Goal: Task Accomplishment & Management: Manage account settings

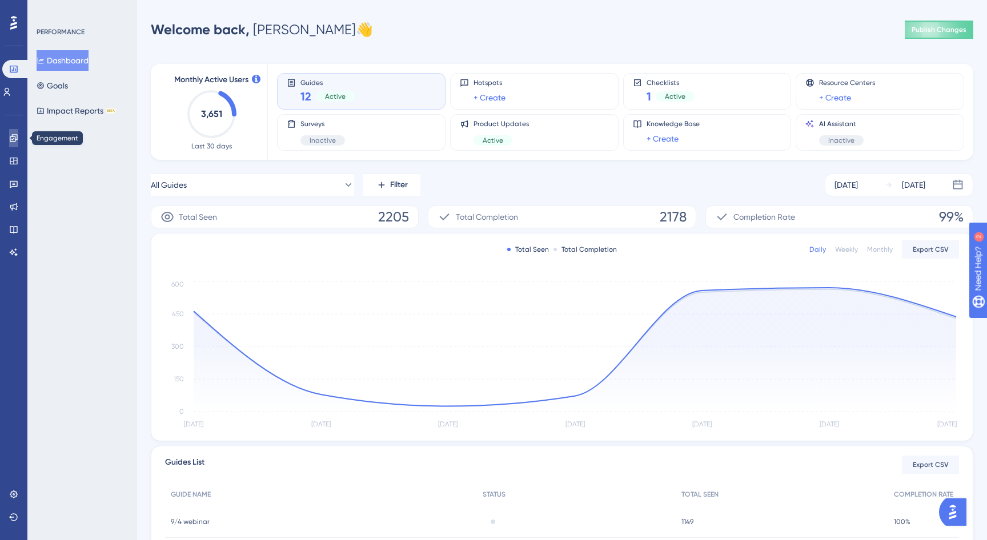
click at [11, 141] on icon at bounding box center [13, 138] width 9 height 9
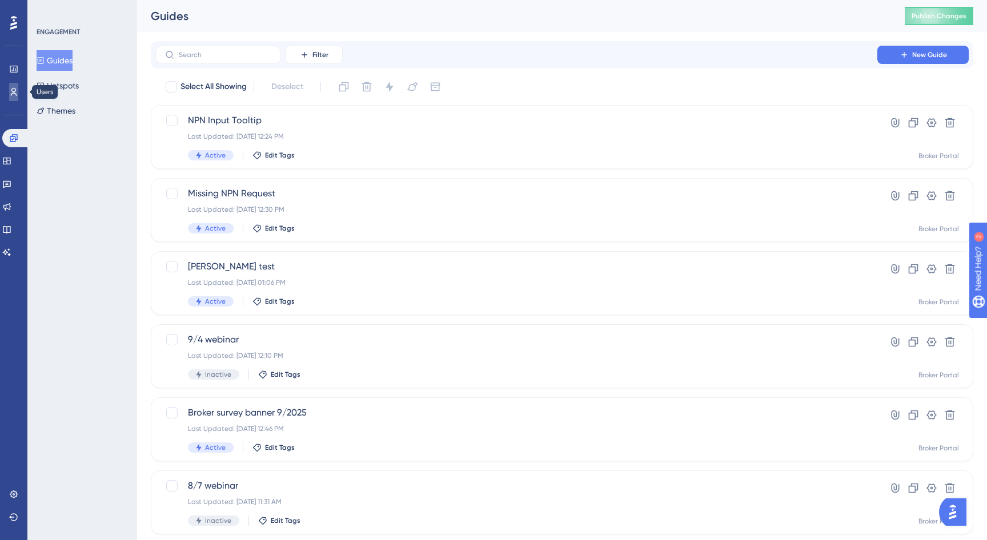
click at [15, 91] on icon at bounding box center [13, 91] width 9 height 9
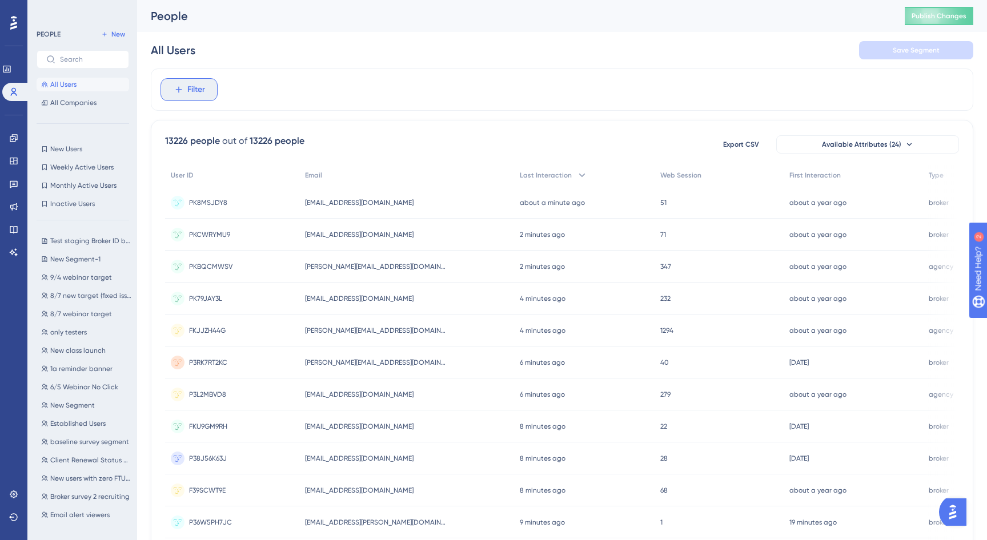
click at [196, 89] on span "Filter" at bounding box center [196, 90] width 18 height 14
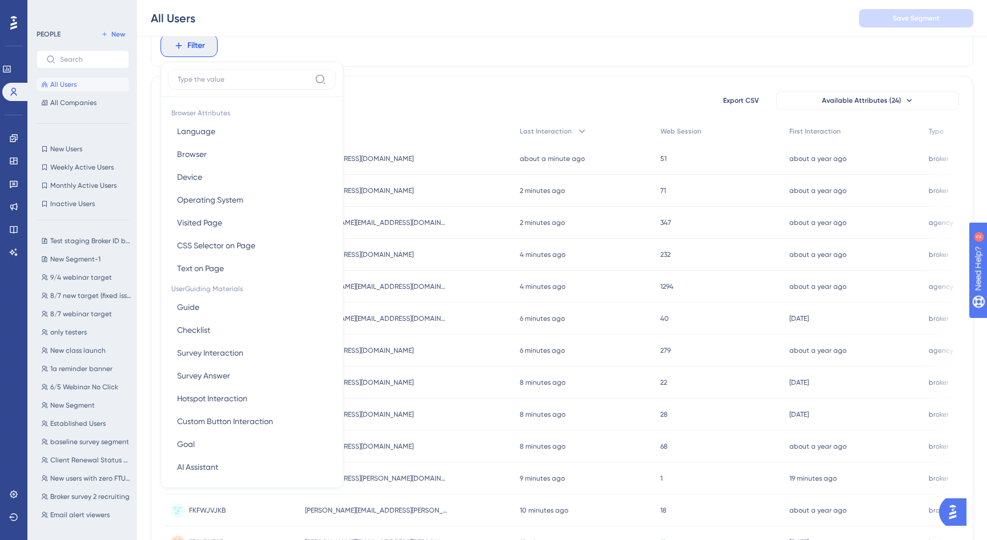
click at [289, 17] on div "All Users Save Segment" at bounding box center [562, 18] width 850 height 37
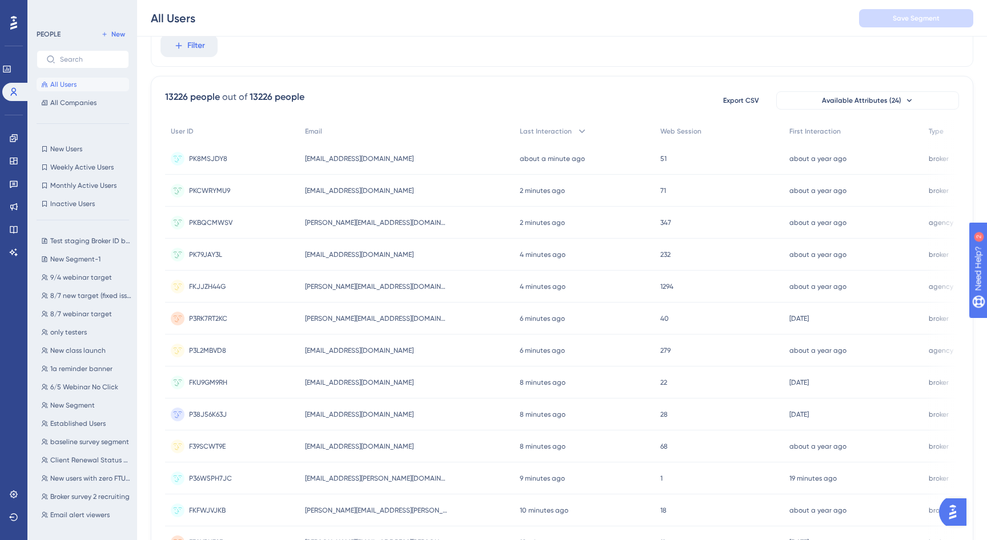
scroll to position [0, 0]
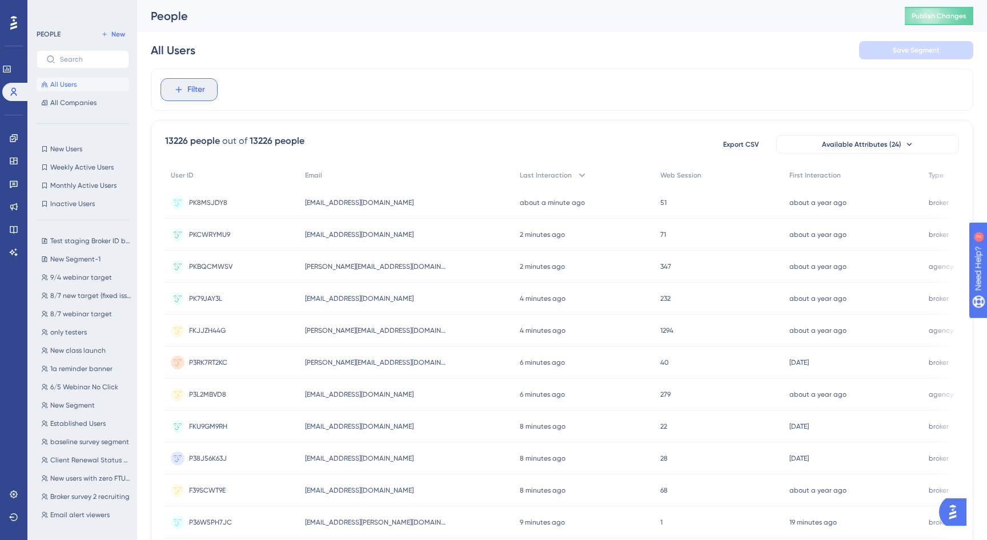
click at [192, 91] on span "Filter" at bounding box center [196, 90] width 18 height 14
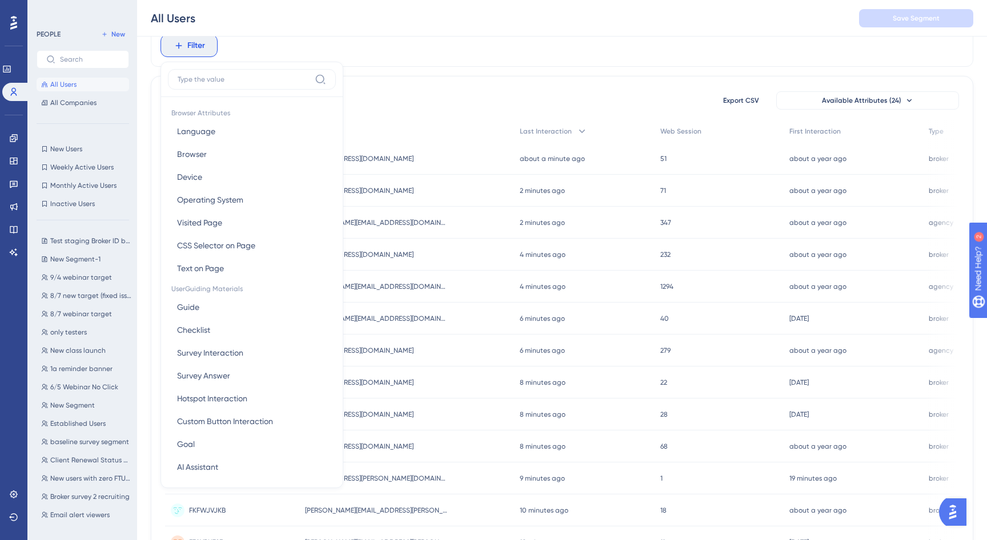
click at [363, 13] on div "All Users Save Segment" at bounding box center [562, 18] width 850 height 37
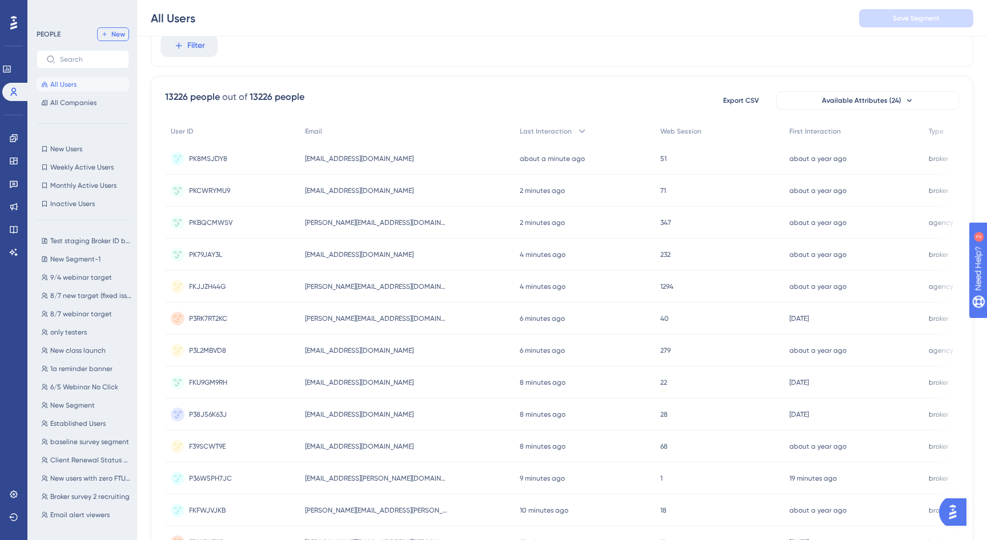
click at [114, 30] on span "New" at bounding box center [118, 34] width 14 height 9
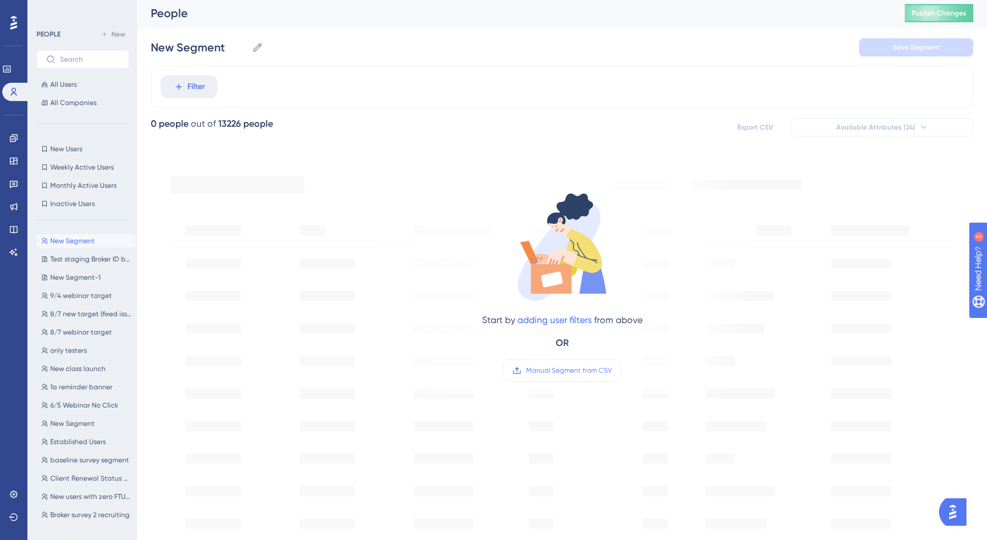
scroll to position [0, 0]
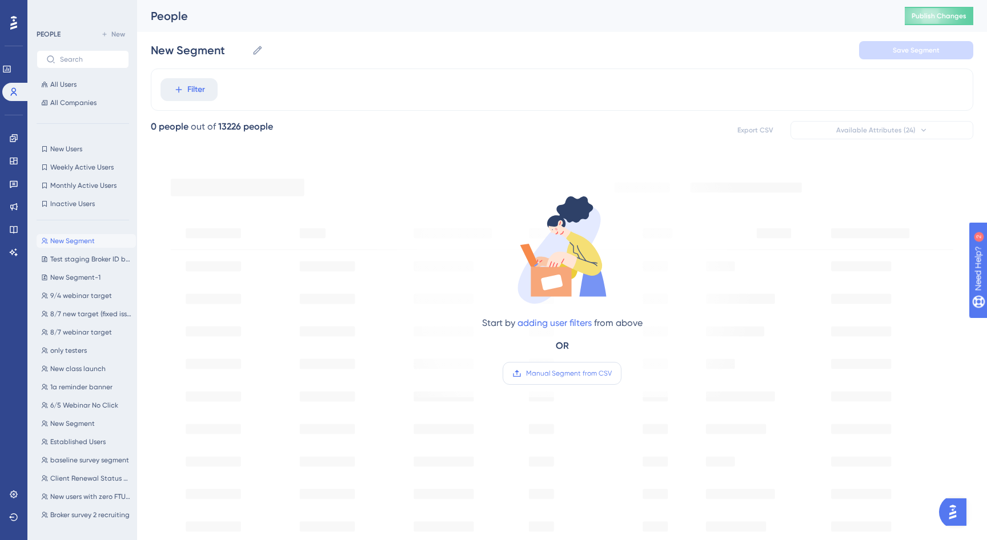
click at [563, 369] on span "Manual Segment from CSV" at bounding box center [569, 373] width 86 height 9
click at [612, 374] on input "Manual Segment from CSV" at bounding box center [612, 374] width 0 height 0
click at [14, 494] on icon at bounding box center [13, 494] width 9 height 9
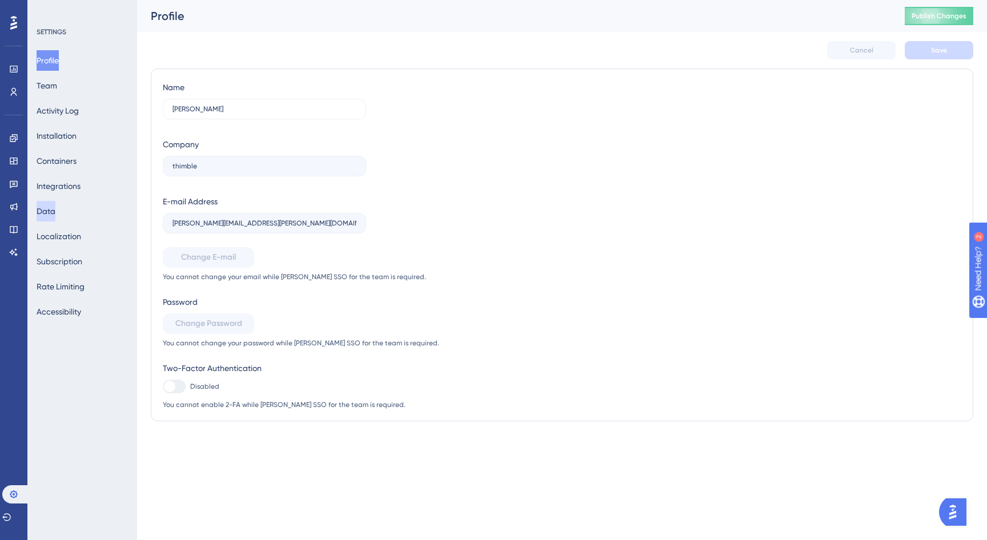
click at [54, 215] on button "Data" at bounding box center [46, 211] width 19 height 21
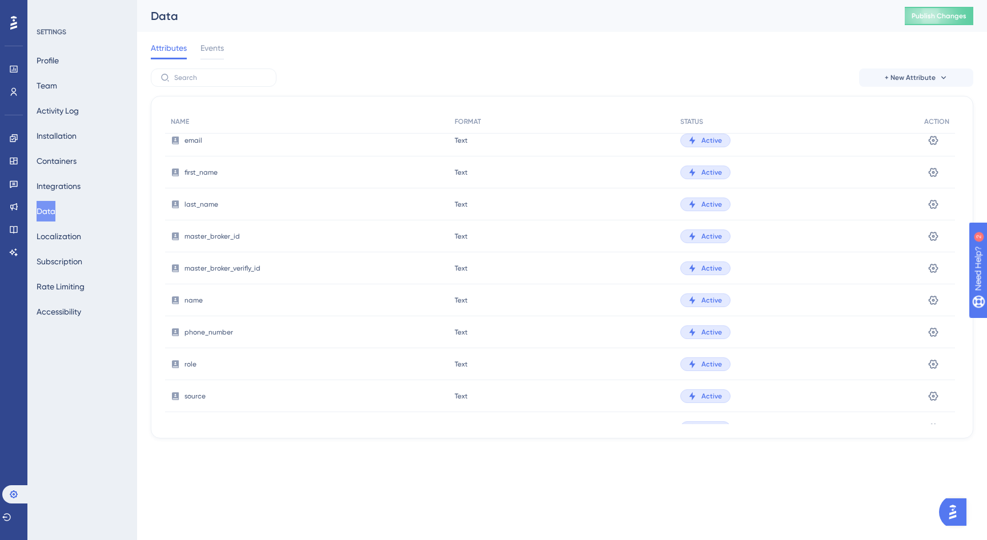
scroll to position [650, 0]
click at [11, 94] on icon at bounding box center [14, 92] width 6 height 8
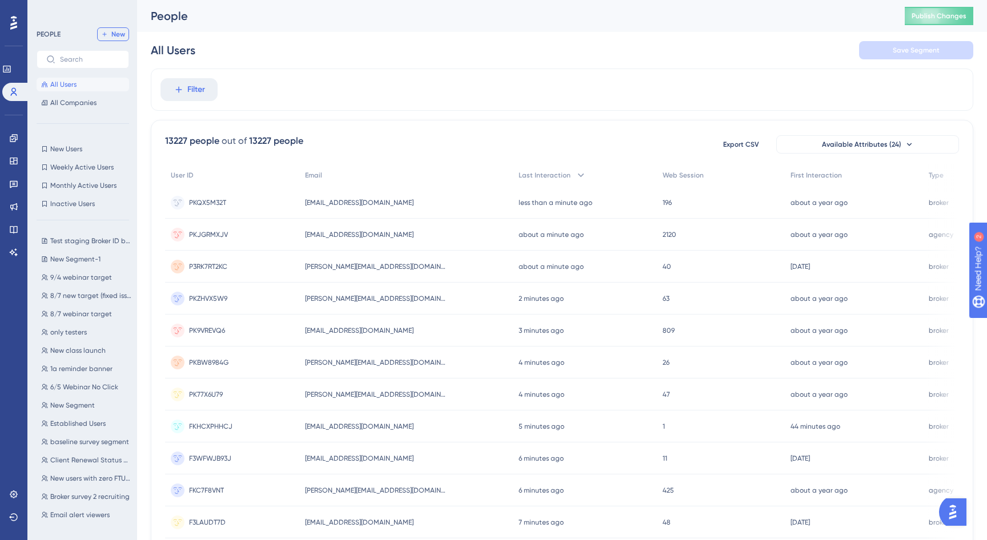
click at [121, 34] on span "New" at bounding box center [118, 34] width 14 height 9
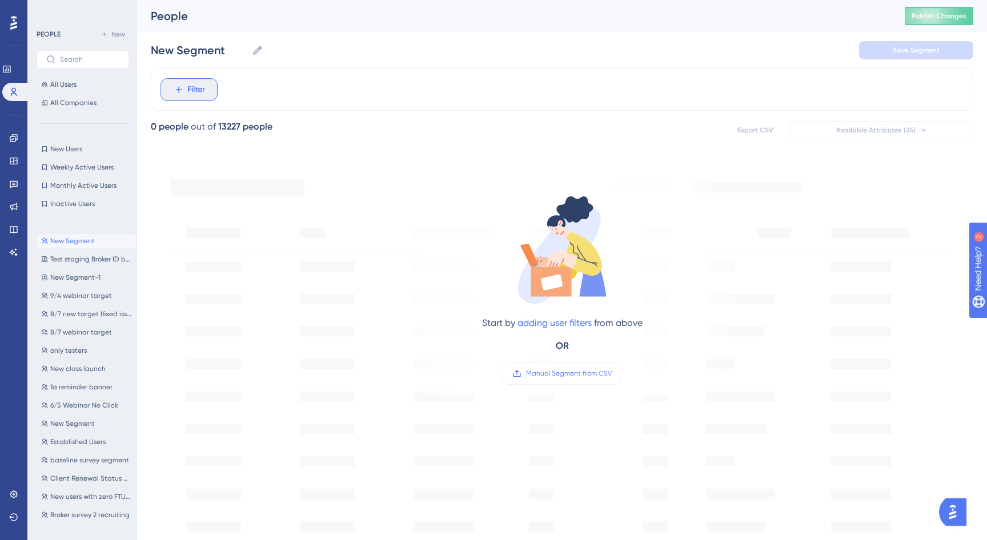
click at [193, 91] on span "Filter" at bounding box center [196, 90] width 18 height 14
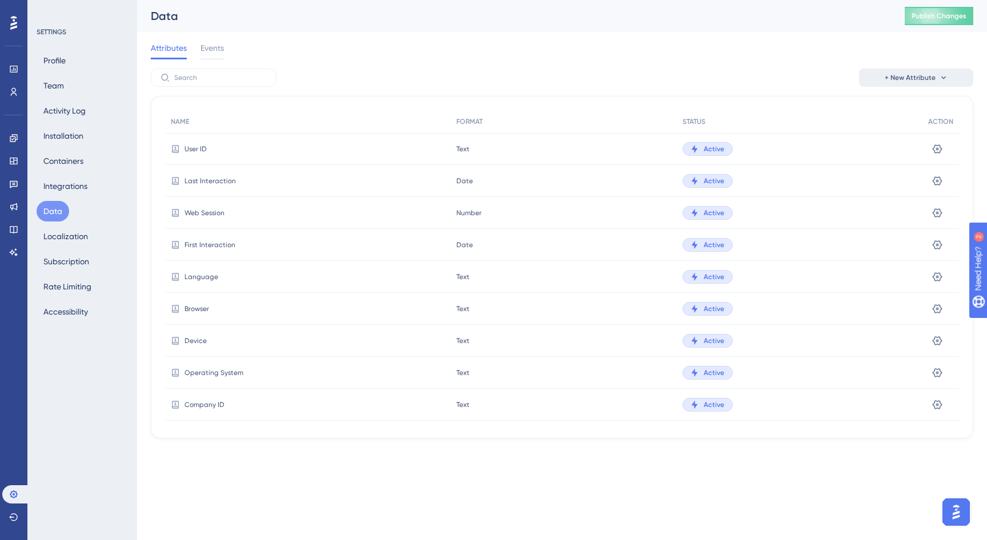
click at [939, 79] on icon at bounding box center [943, 77] width 9 height 9
click at [824, 49] on div "Attributes Events" at bounding box center [562, 50] width 823 height 37
click at [942, 76] on icon at bounding box center [943, 77] width 9 height 9
click at [894, 111] on span "Custom Attribute" at bounding box center [907, 110] width 62 height 14
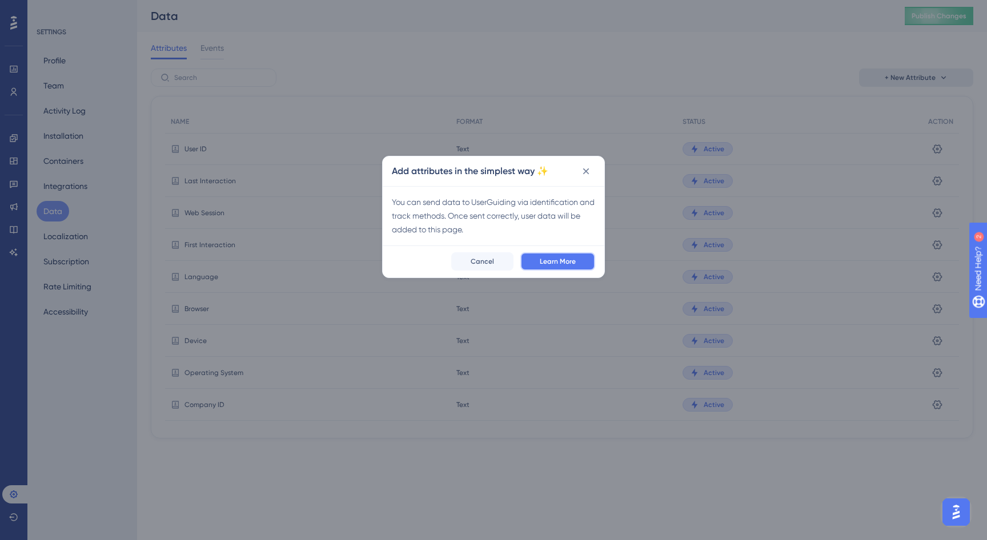
click at [558, 259] on span "Learn More" at bounding box center [558, 261] width 36 height 9
